Goal: Navigation & Orientation: Find specific page/section

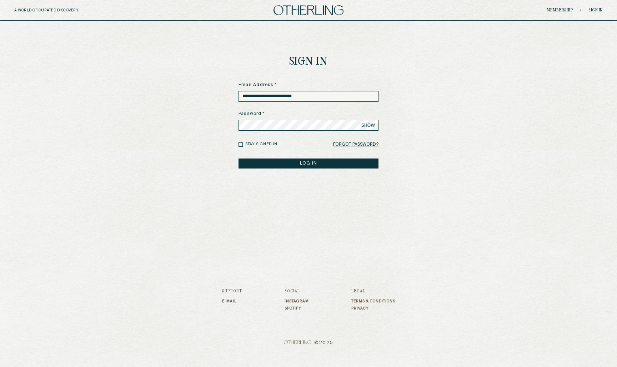
click at [313, 164] on button "LOG IN" at bounding box center [308, 163] width 140 height 10
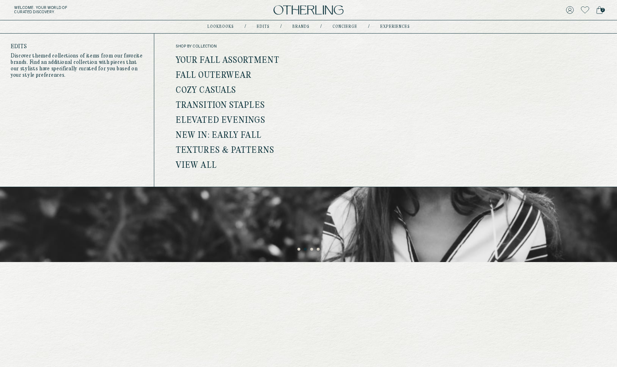
click at [204, 163] on link "View all" at bounding box center [196, 165] width 41 height 9
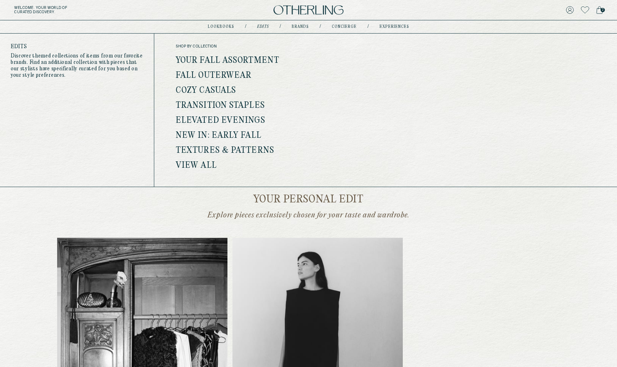
click at [234, 75] on link "Fall Outerwear" at bounding box center [214, 75] width 76 height 9
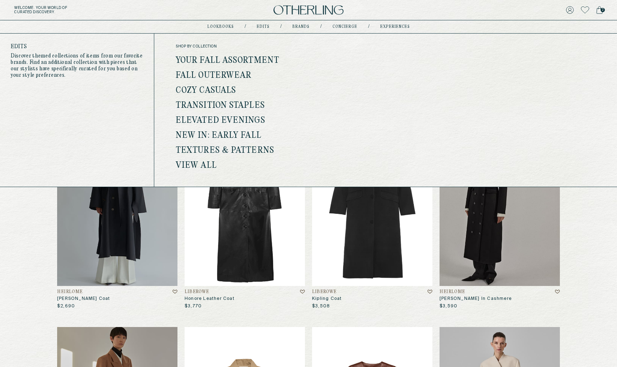
click at [220, 92] on link "Cozy Casuals" at bounding box center [206, 90] width 60 height 9
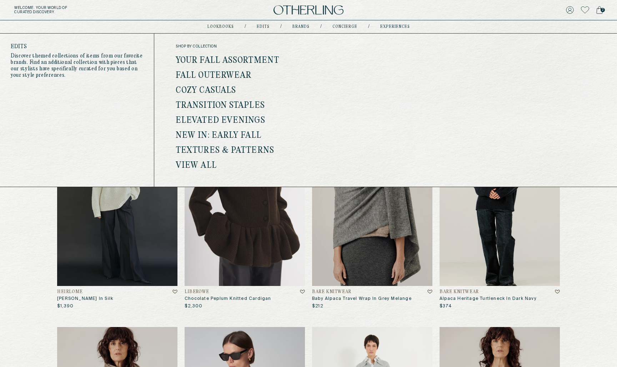
click at [223, 102] on link "Transition Staples" at bounding box center [220, 105] width 89 height 9
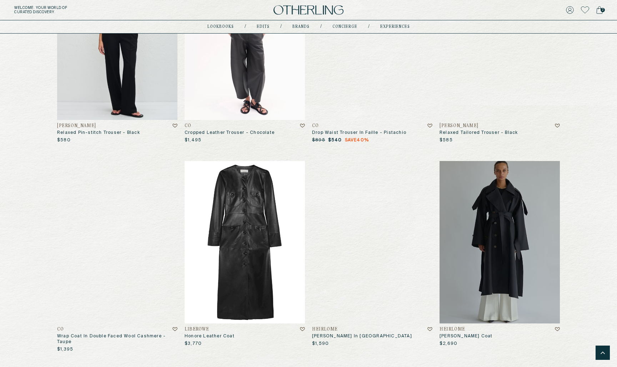
scroll to position [869, 0]
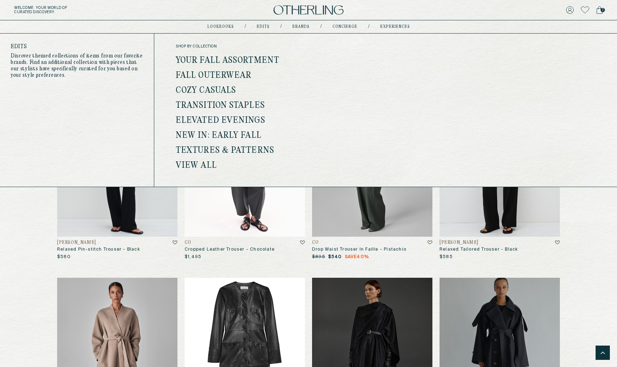
click at [232, 120] on link "Elevated Evenings" at bounding box center [221, 120] width 90 height 9
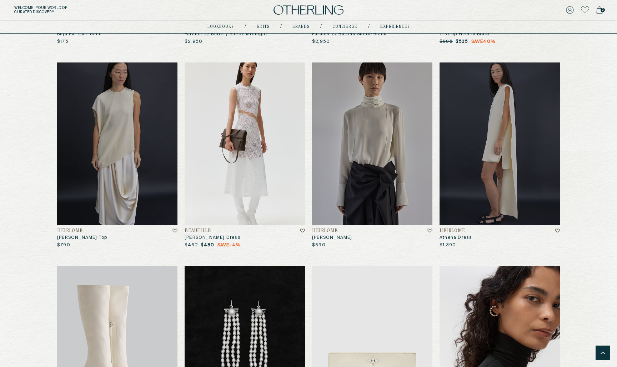
scroll to position [1454, 0]
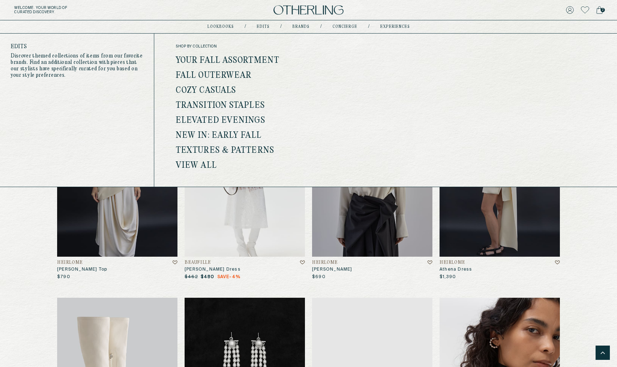
click at [246, 135] on link "New In: Early Fall" at bounding box center [219, 135] width 86 height 9
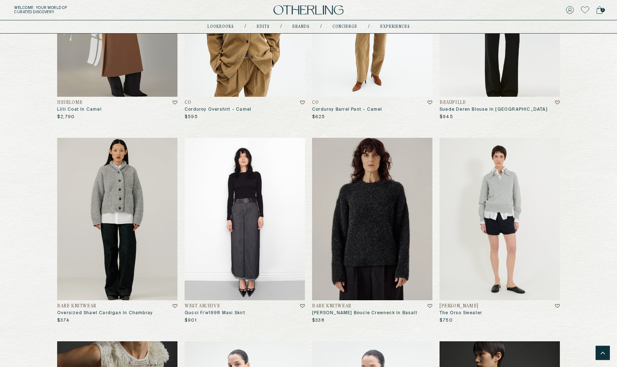
scroll to position [329, 0]
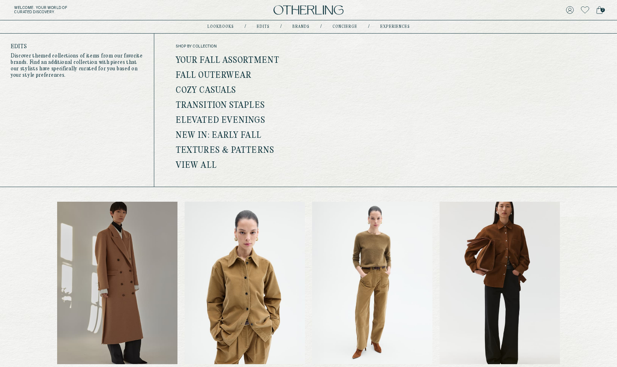
click at [199, 150] on link "Textures & Patterns" at bounding box center [225, 150] width 99 height 9
